Goal: Register for event/course

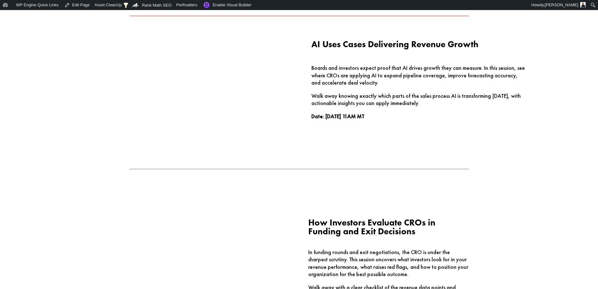
scroll to position [502, 0]
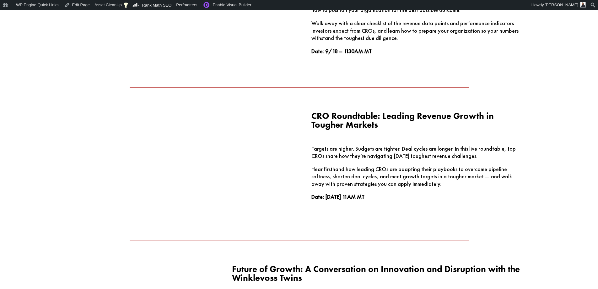
scroll to position [754, 0]
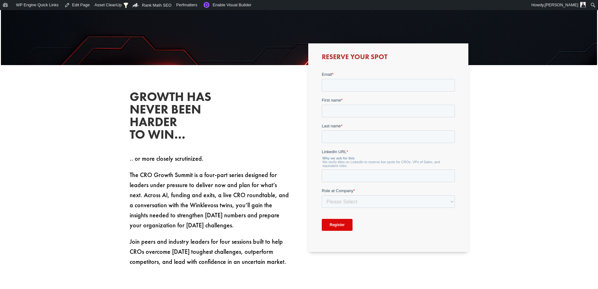
scroll to position [68, 0]
